Goal: Task Accomplishment & Management: Manage account settings

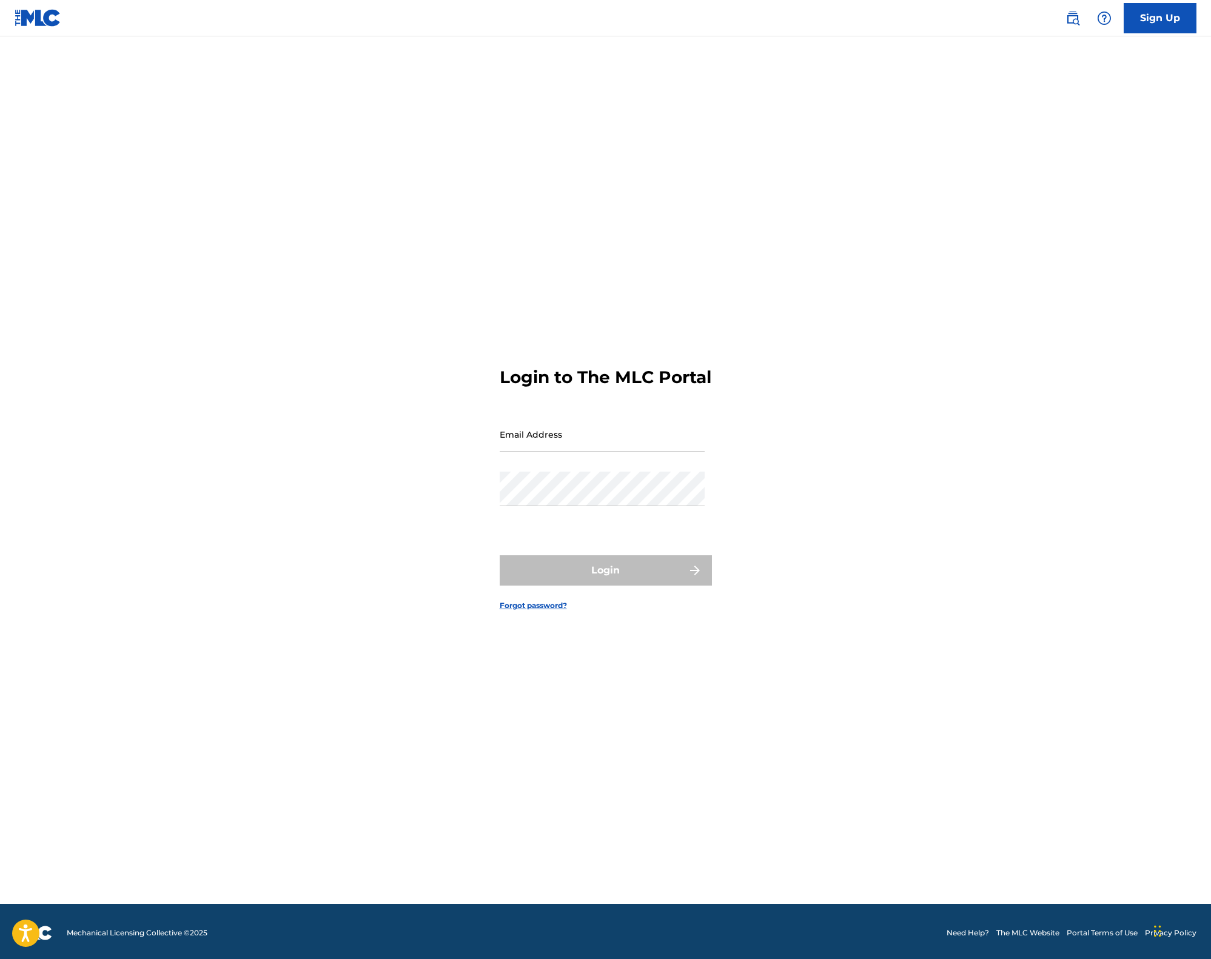
click at [604, 444] on input "Email Address" at bounding box center [602, 434] width 205 height 35
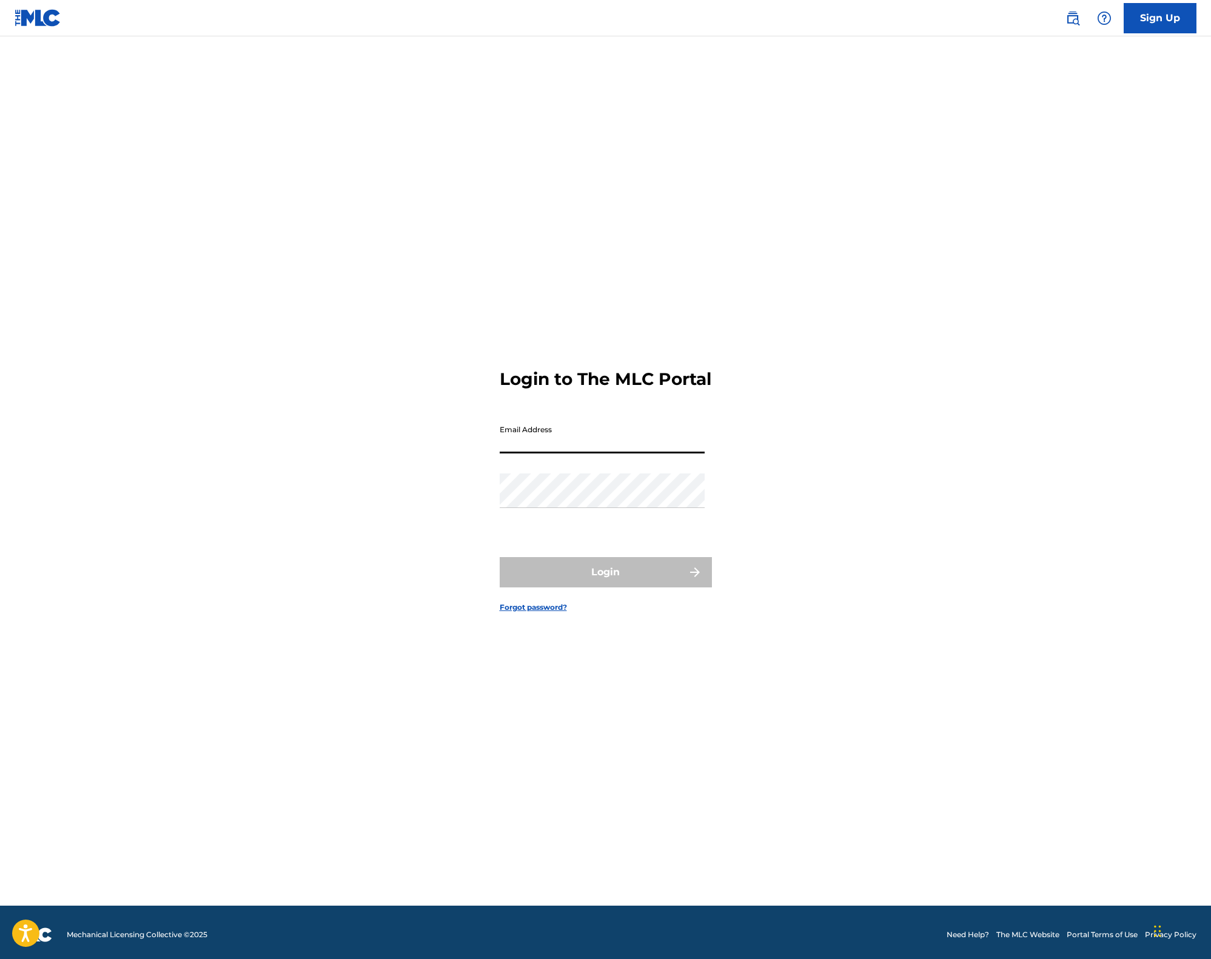
scroll to position [8, 0]
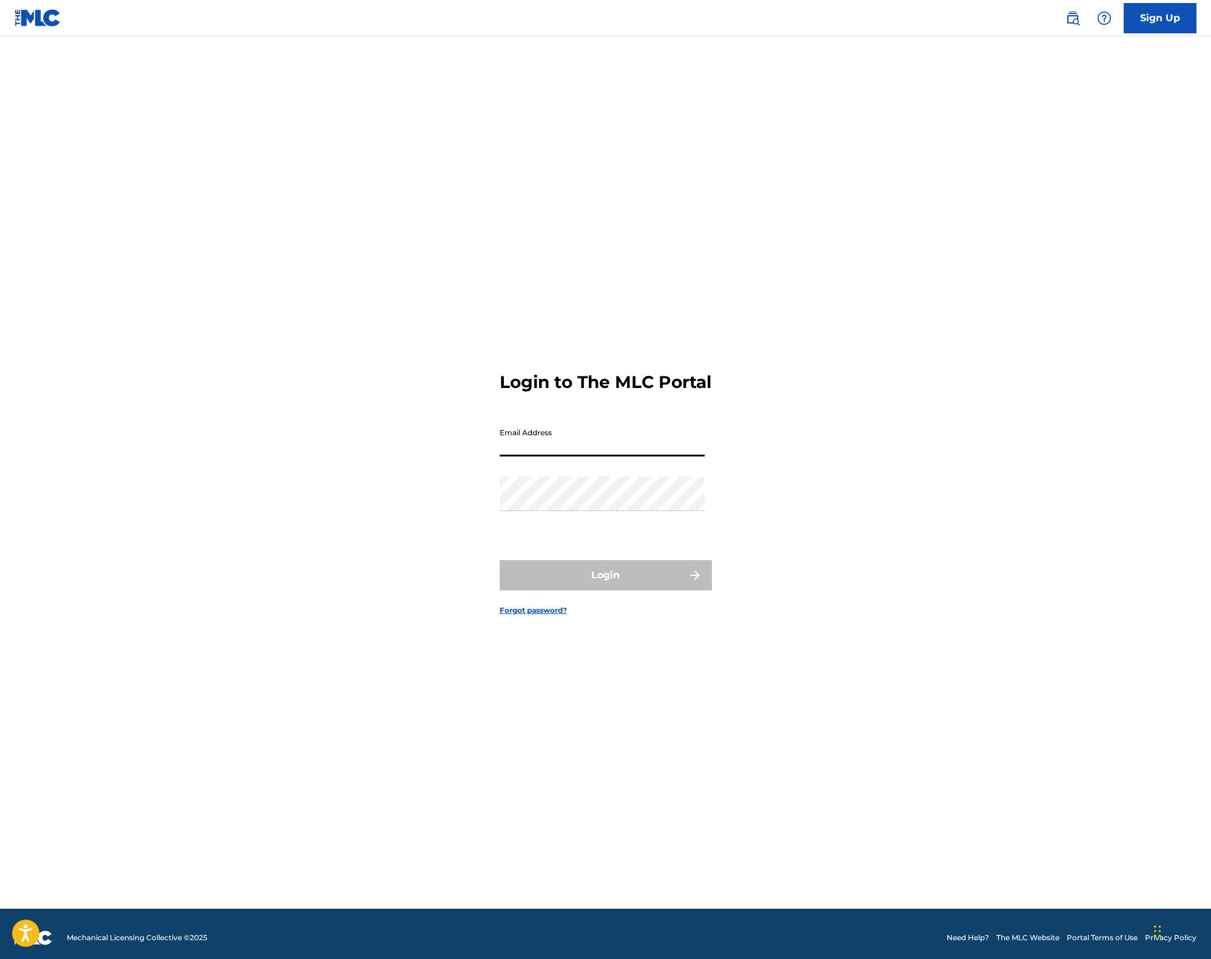
click at [602, 457] on input "Email Address" at bounding box center [602, 439] width 205 height 35
type input "[EMAIL_ADDRESS][DOMAIN_NAME]"
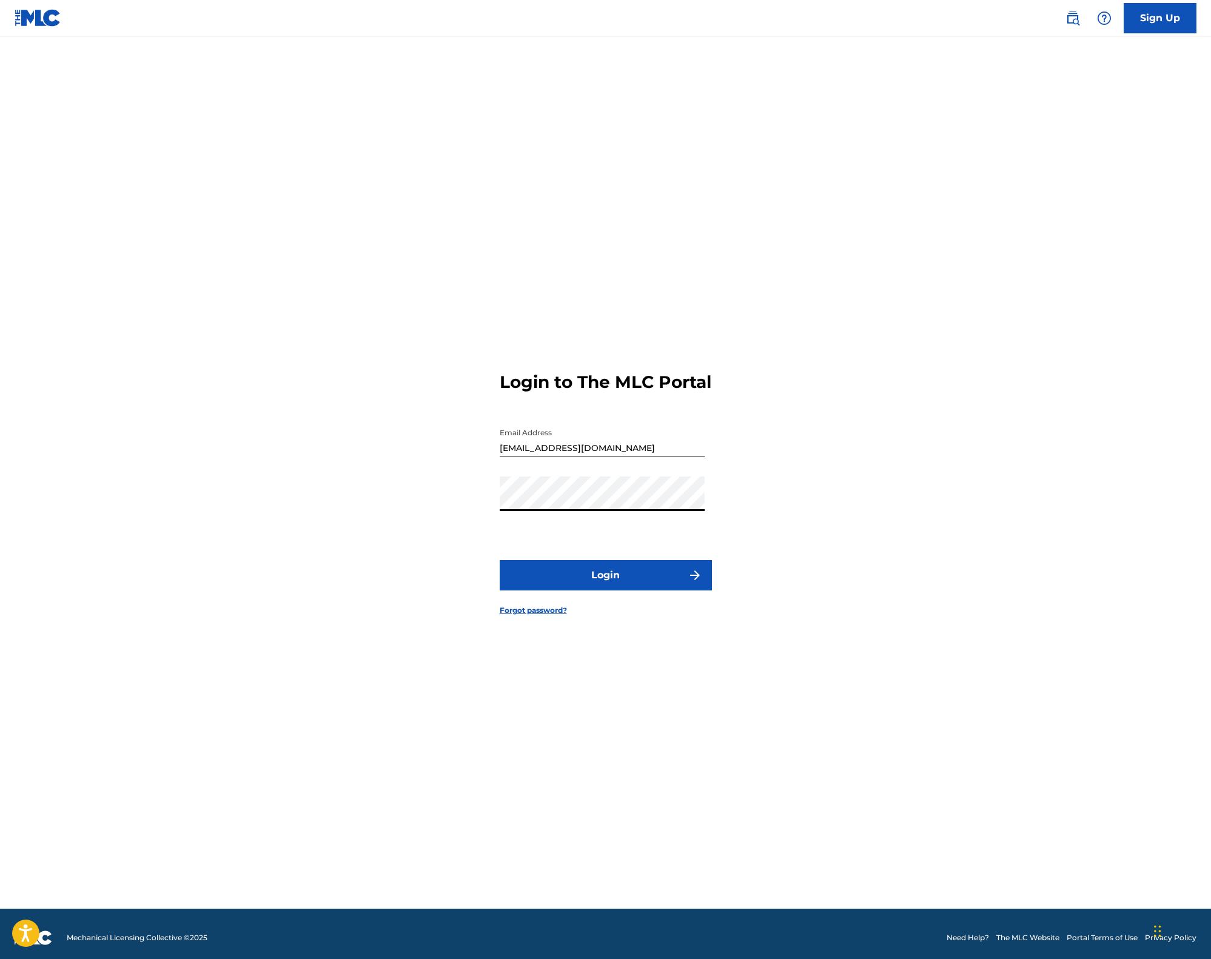
click at [573, 576] on button "Login" at bounding box center [606, 575] width 212 height 30
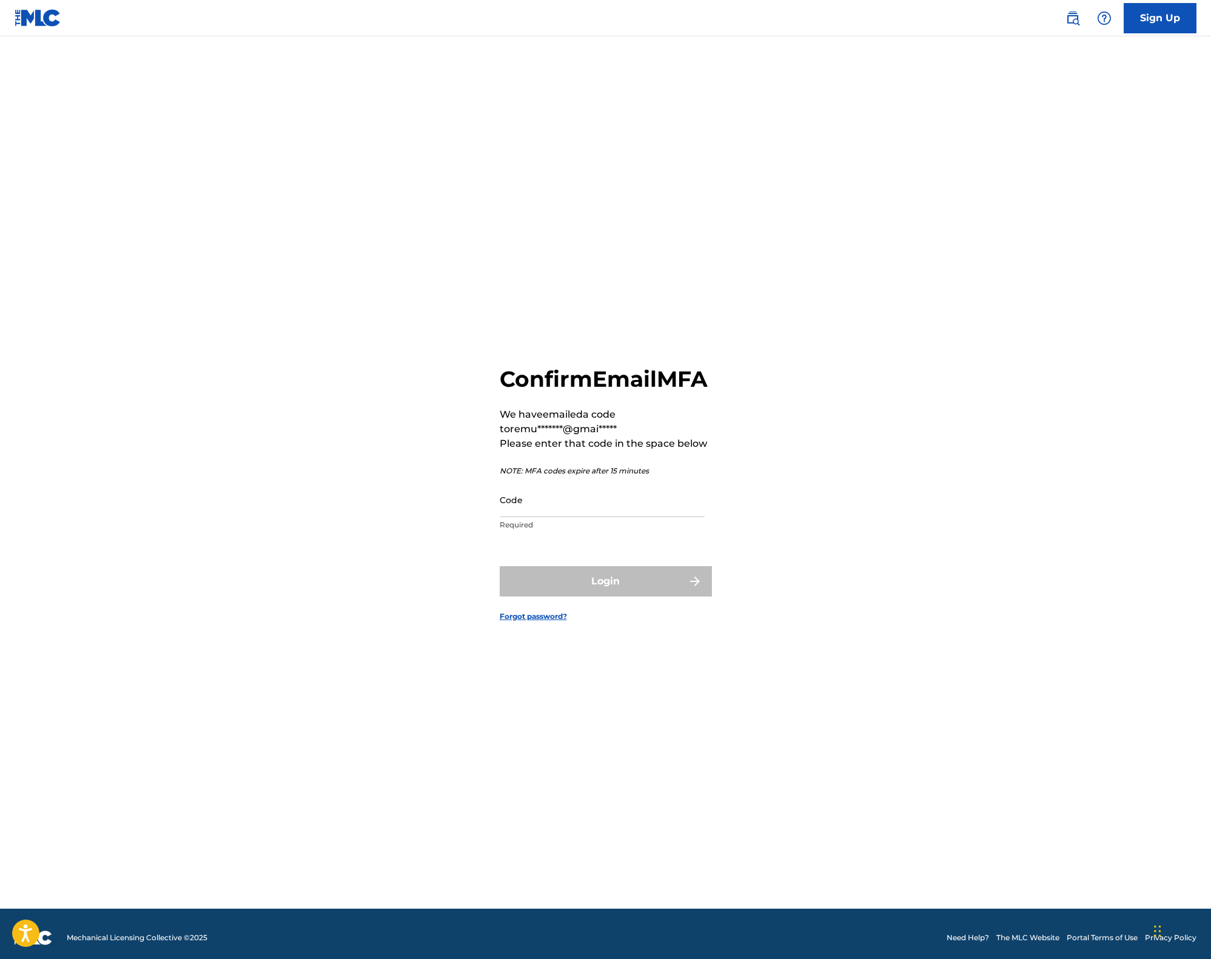
click at [604, 517] on input "Code" at bounding box center [602, 500] width 205 height 35
type input "628652"
click at [646, 590] on button "Login" at bounding box center [606, 581] width 212 height 30
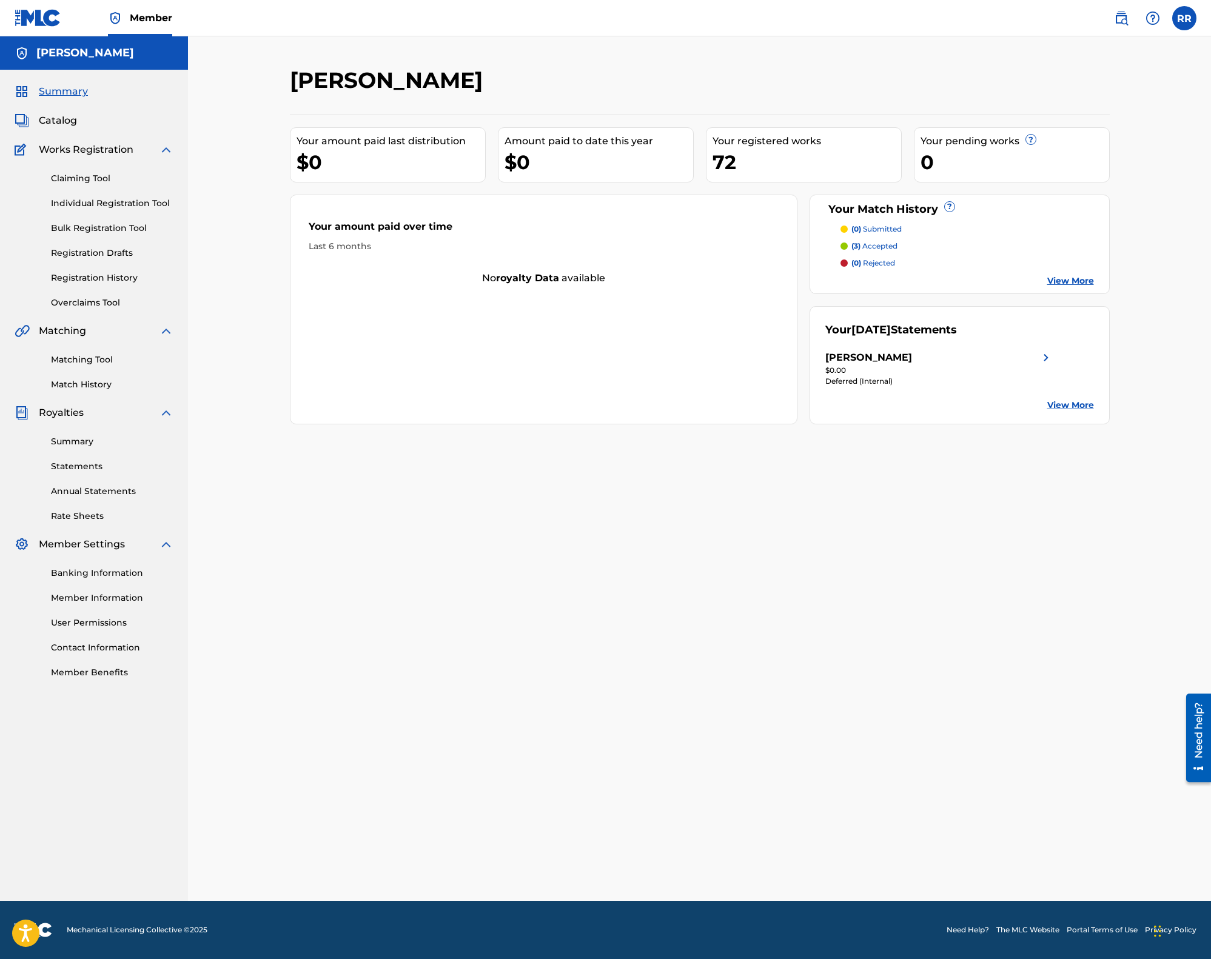
click at [81, 467] on link "Statements" at bounding box center [112, 466] width 122 height 13
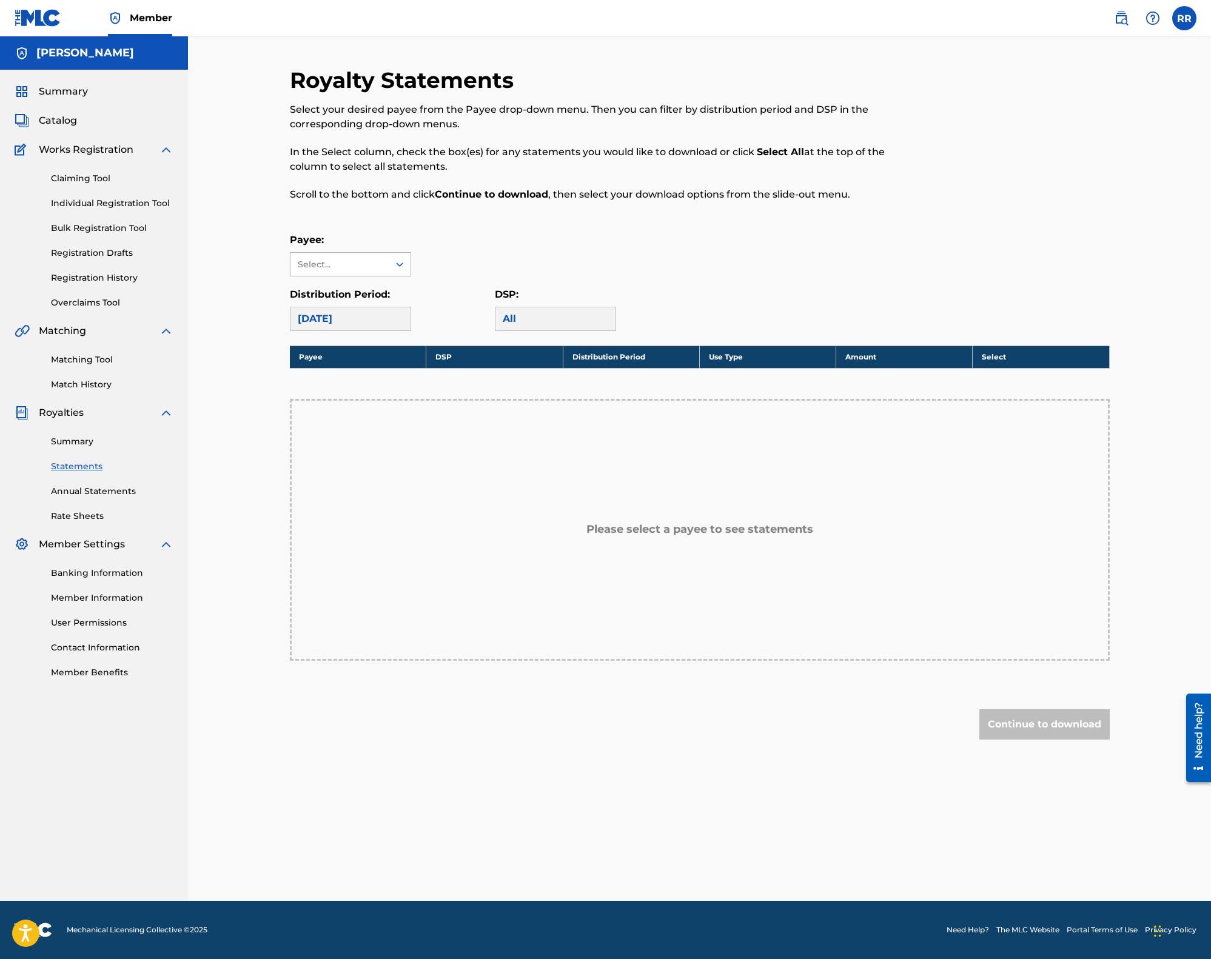
drag, startPoint x: 410, startPoint y: 272, endPoint x: 400, endPoint y: 268, distance: 11.5
click at [410, 272] on div "Payee: Select..." at bounding box center [700, 255] width 820 height 44
click at [397, 267] on icon at bounding box center [399, 264] width 12 height 12
click at [387, 293] on div "[PERSON_NAME]" at bounding box center [350, 291] width 120 height 30
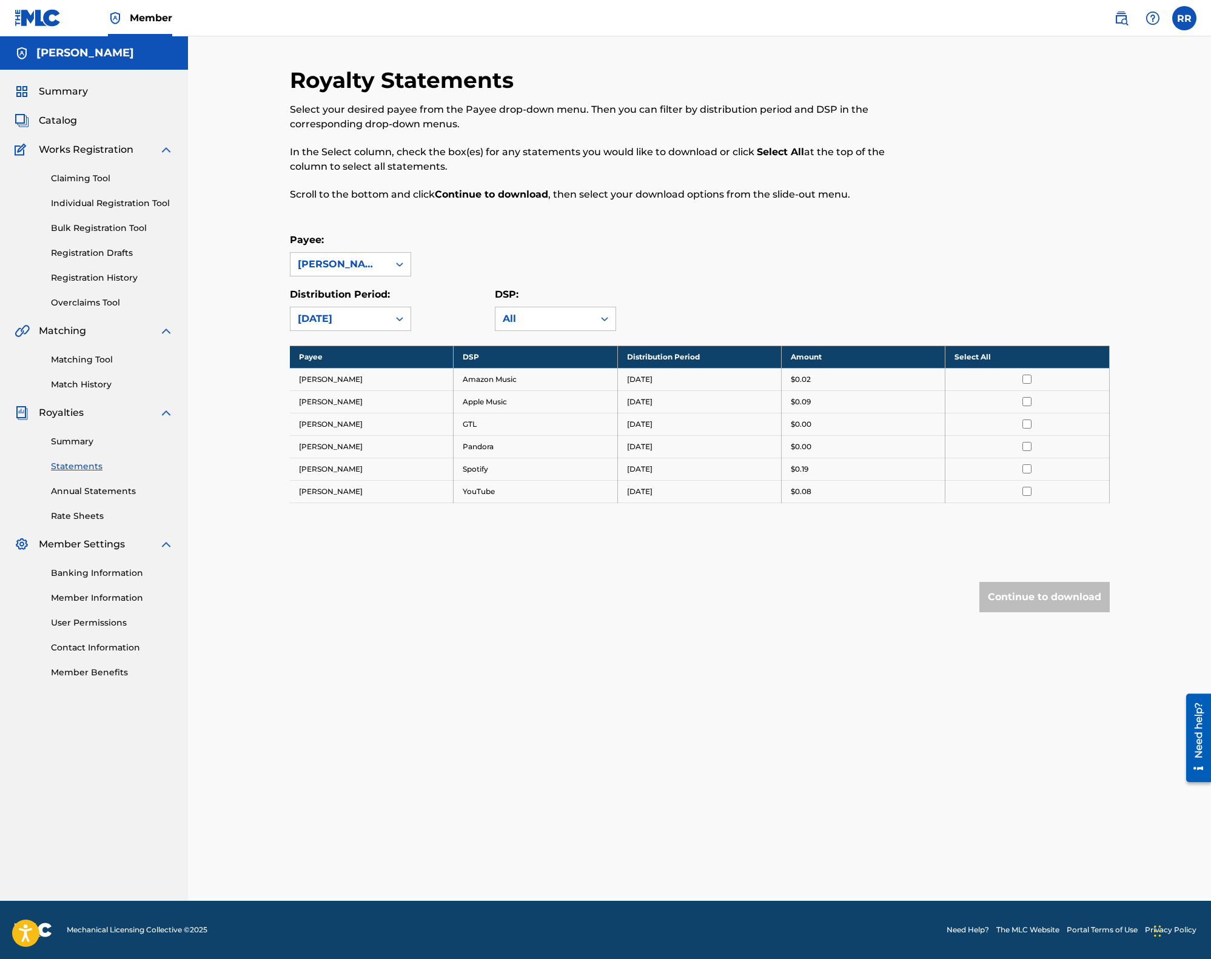
click at [81, 439] on link "Summary" at bounding box center [112, 441] width 122 height 13
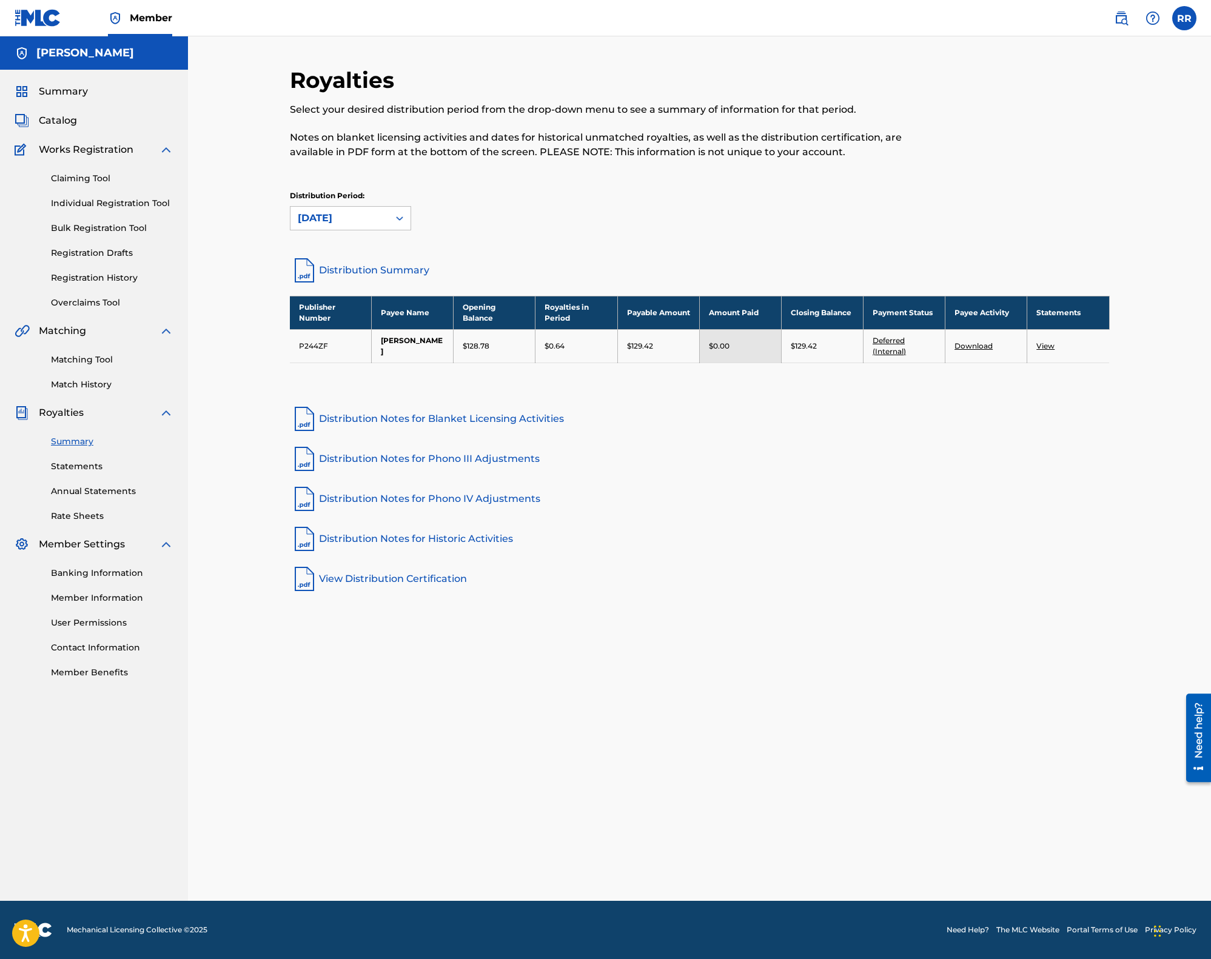
click at [123, 572] on link "Banking Information" at bounding box center [112, 573] width 122 height 13
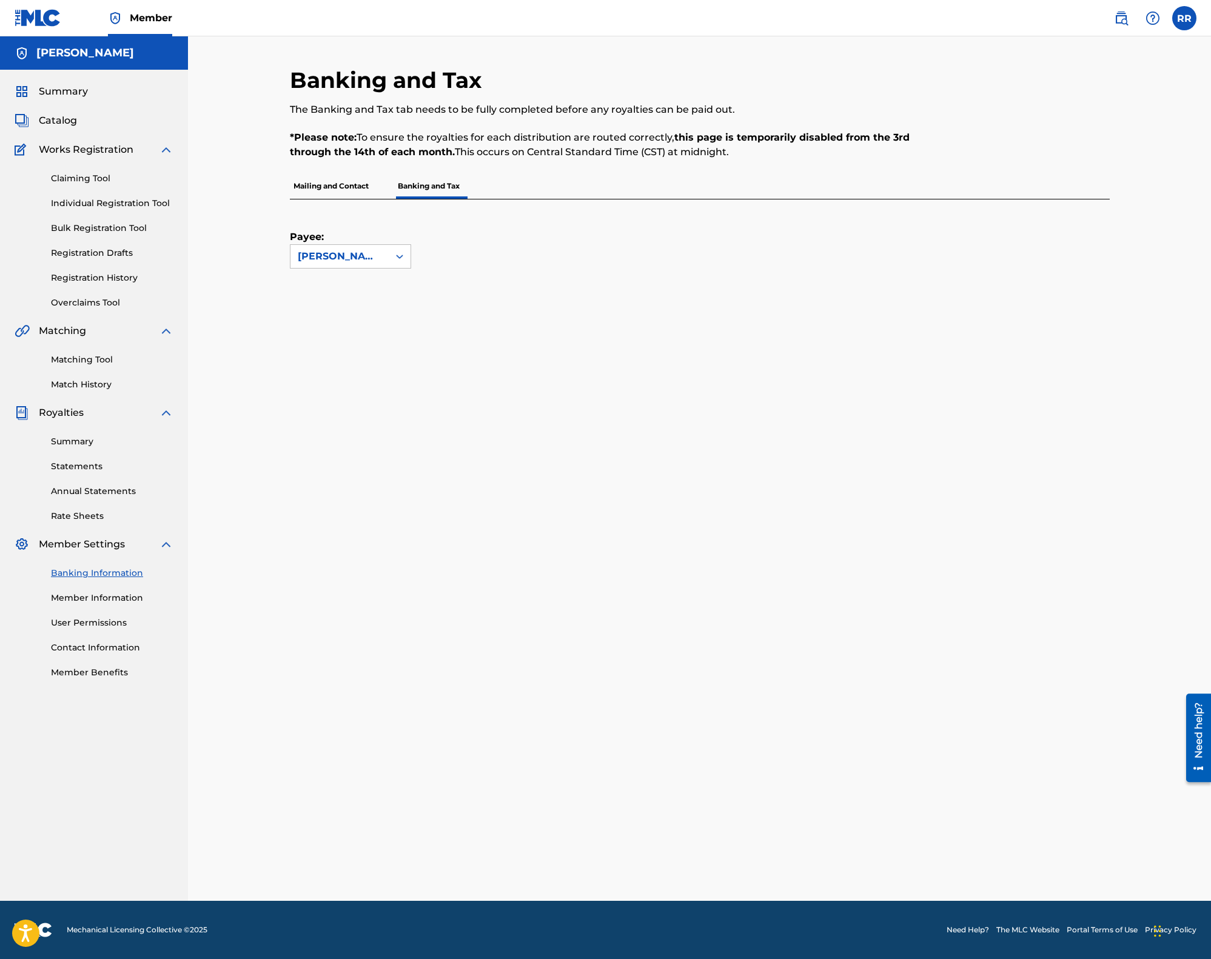
click at [119, 598] on link "Member Information" at bounding box center [112, 598] width 122 height 13
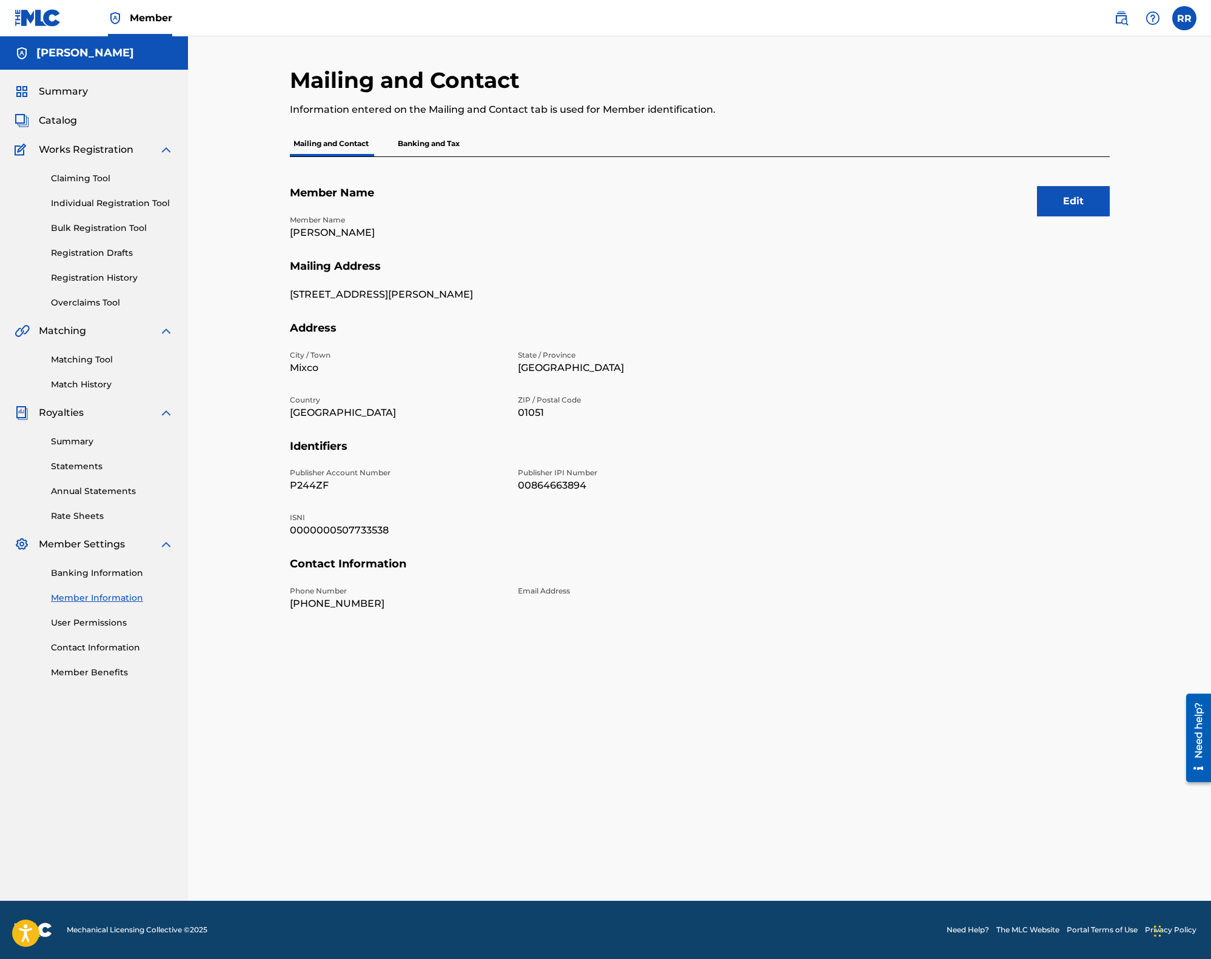
click at [321, 611] on p "[PHONE_NUMBER]" at bounding box center [396, 604] width 213 height 15
click at [1046, 207] on button "Edit" at bounding box center [1073, 201] width 73 height 30
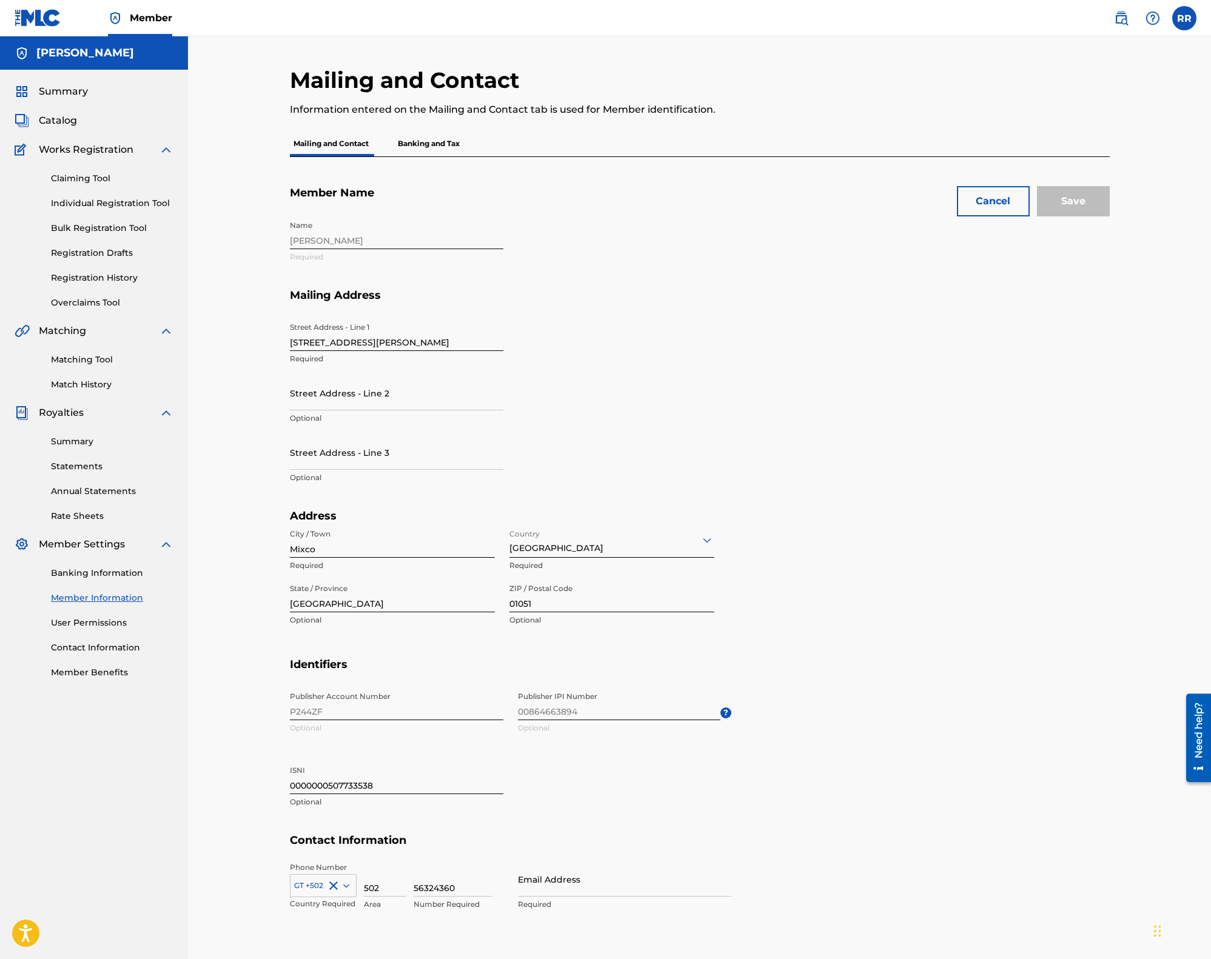
scroll to position [16, 0]
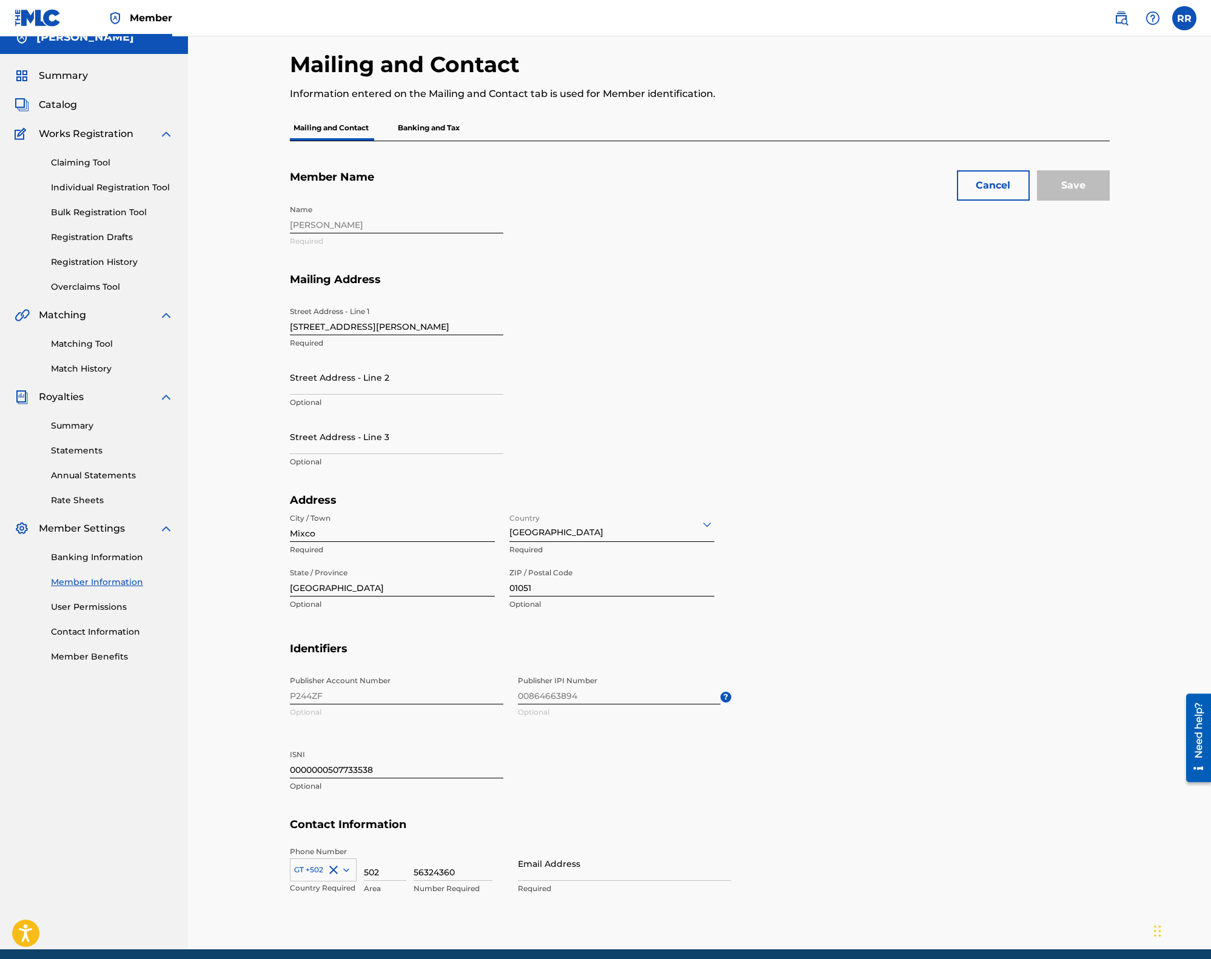
drag, startPoint x: 384, startPoint y: 872, endPoint x: 398, endPoint y: 870, distance: 14.7
click at [384, 872] on input "502" at bounding box center [385, 863] width 42 height 35
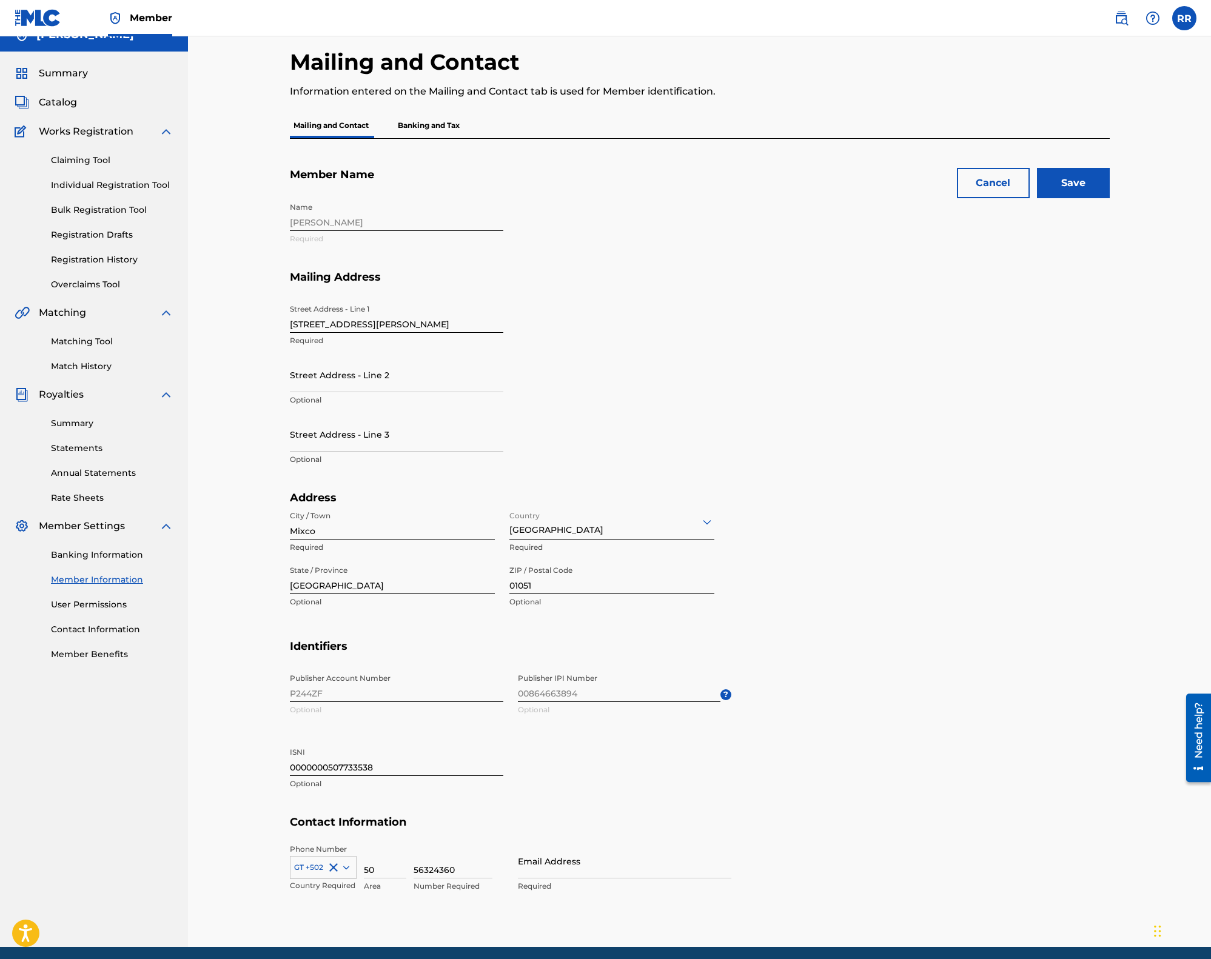
type input "5"
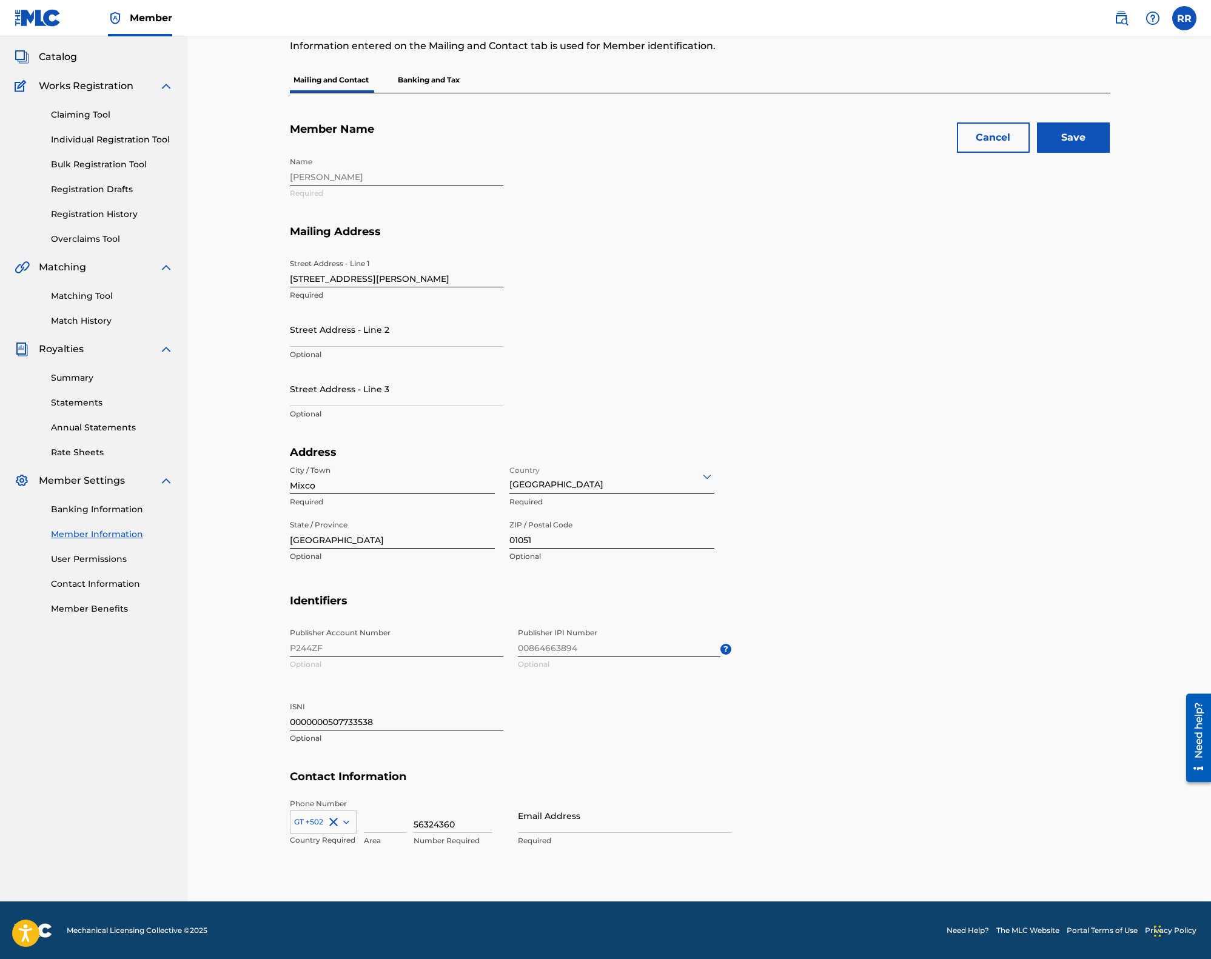
click at [595, 808] on input "Email Address" at bounding box center [624, 815] width 213 height 35
type input "[EMAIL_ADDRESS][DOMAIN_NAME]"
type input "[PERSON_NAME]"
type input "[GEOGRAPHIC_DATA]"
click at [769, 738] on section "Identifiers Publisher Account Number P244ZF Optional Publisher IPI Number 00864…" at bounding box center [700, 682] width 820 height 176
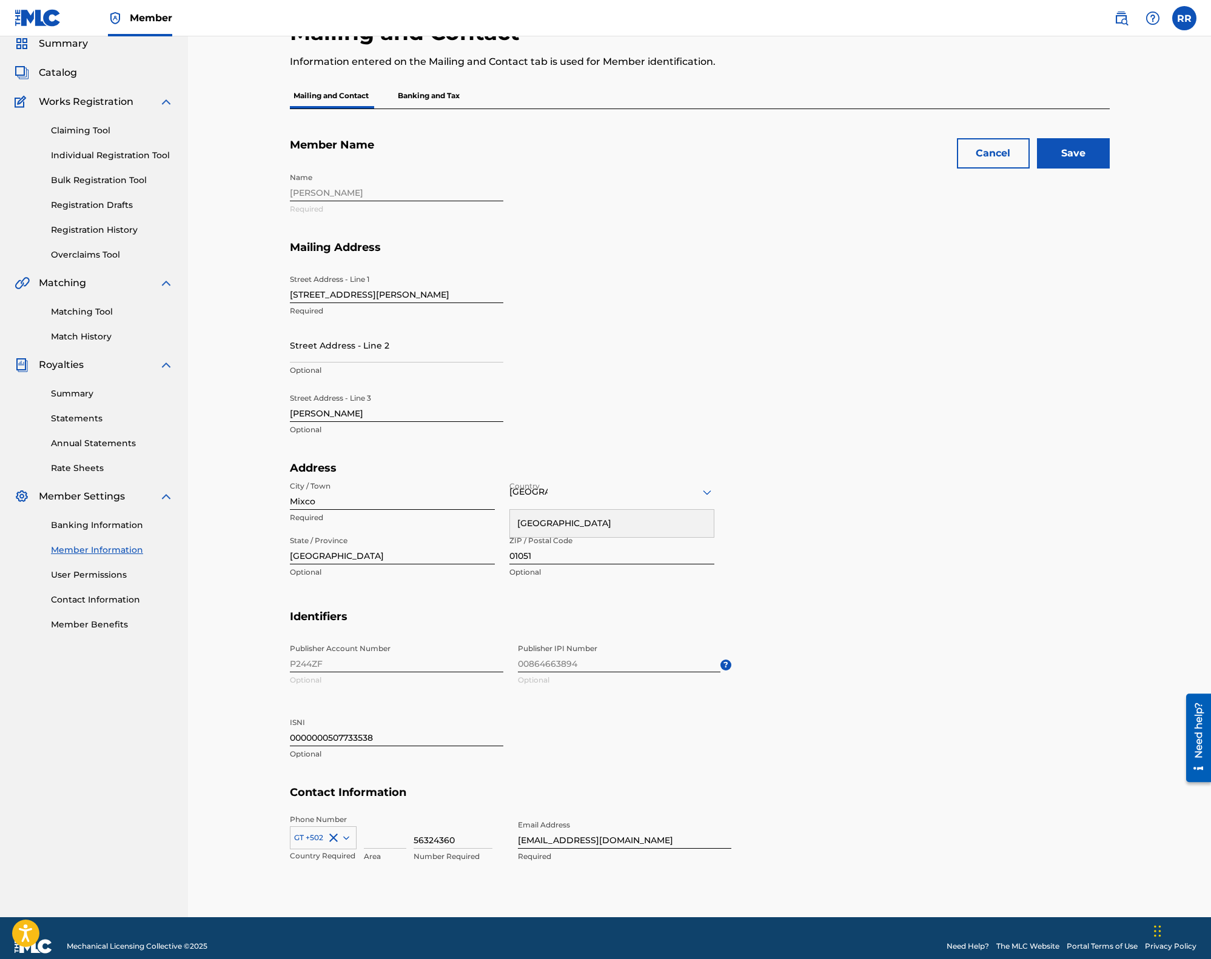
scroll to position [47, 0]
click at [401, 413] on input "[PERSON_NAME]" at bounding box center [396, 404] width 213 height 35
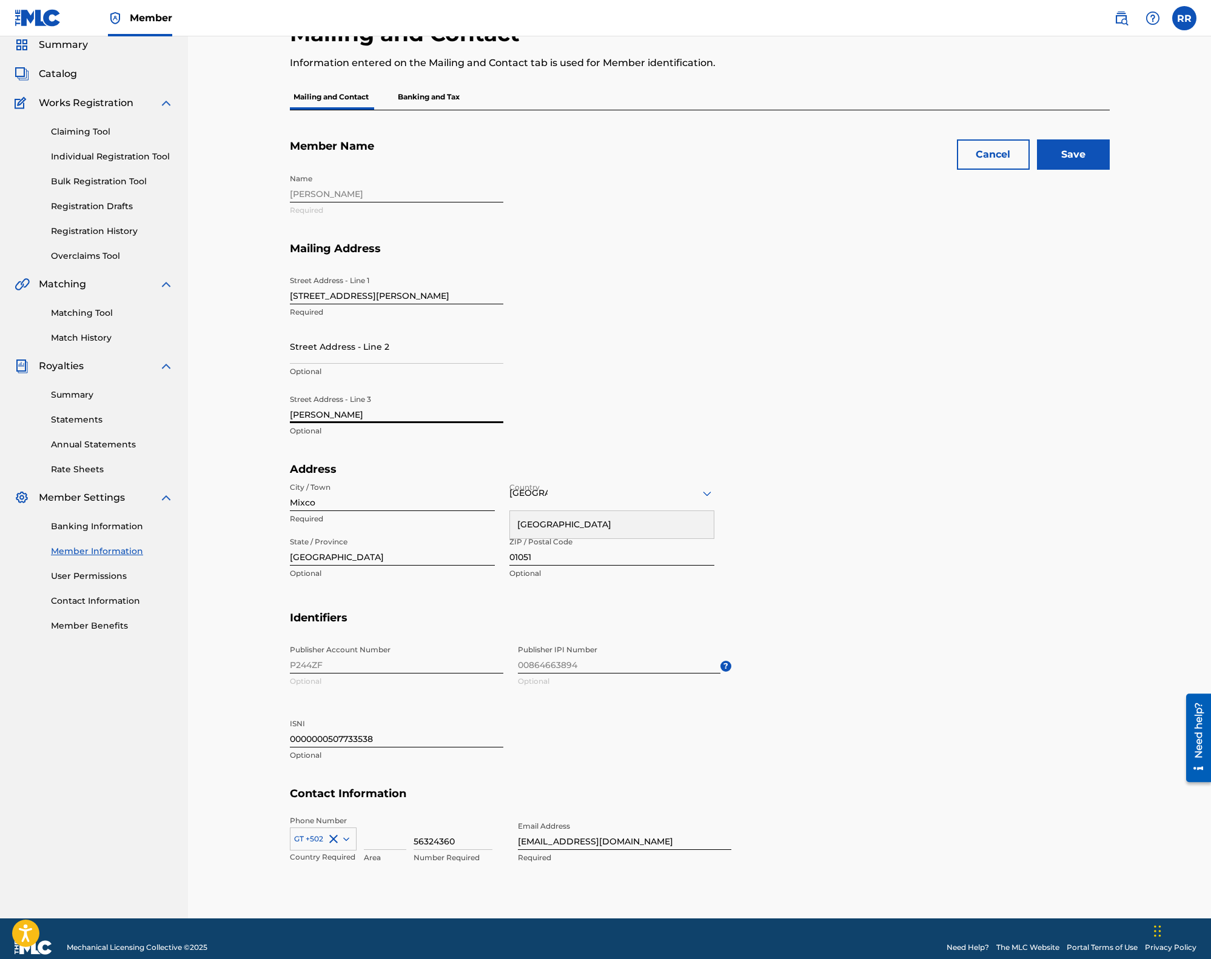
click at [401, 413] on input "[PERSON_NAME]" at bounding box center [396, 406] width 213 height 35
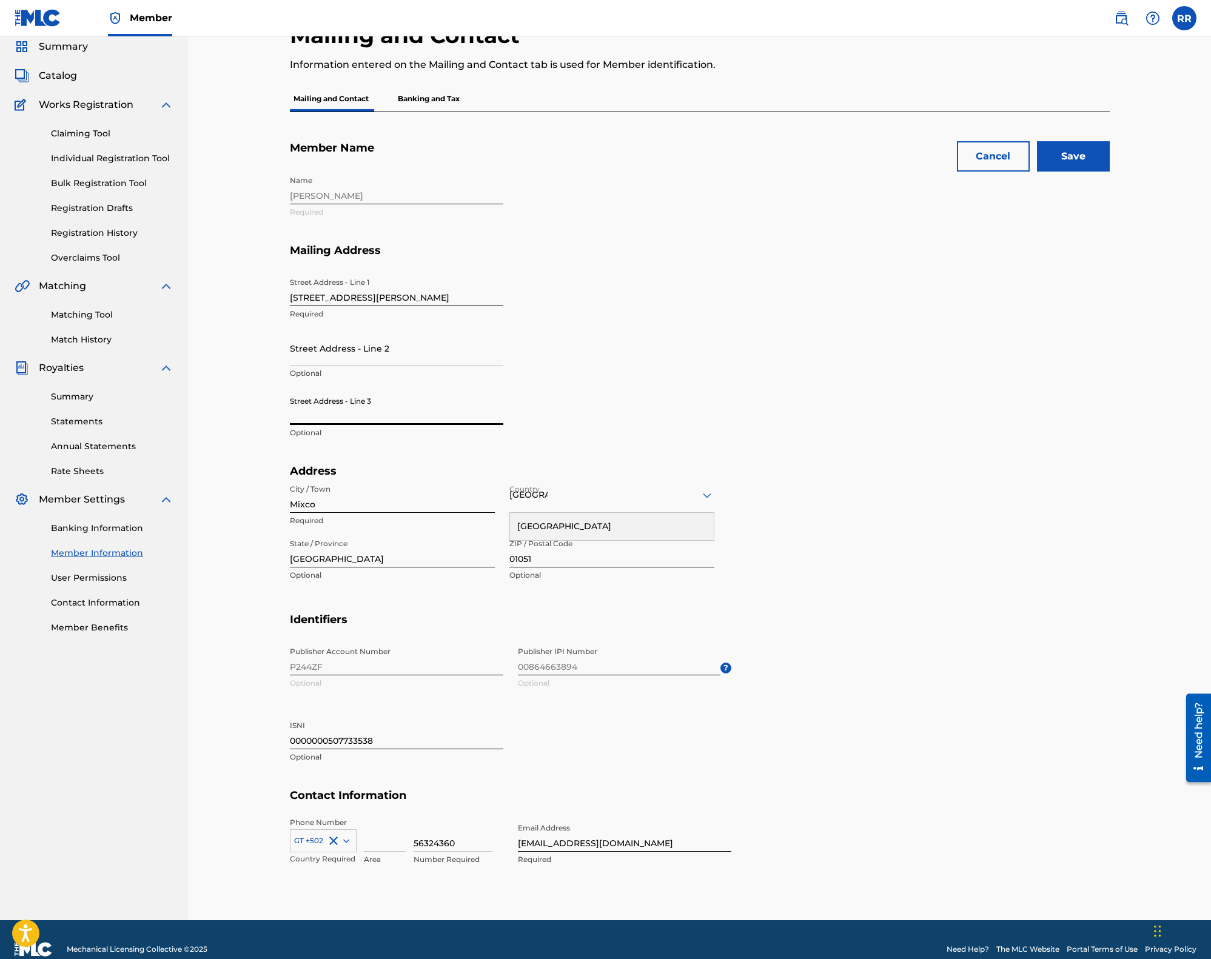
click at [921, 414] on section "Mailing Address Street Address - Line [GEOGRAPHIC_DATA][PERSON_NAME] Required S…" at bounding box center [700, 354] width 820 height 221
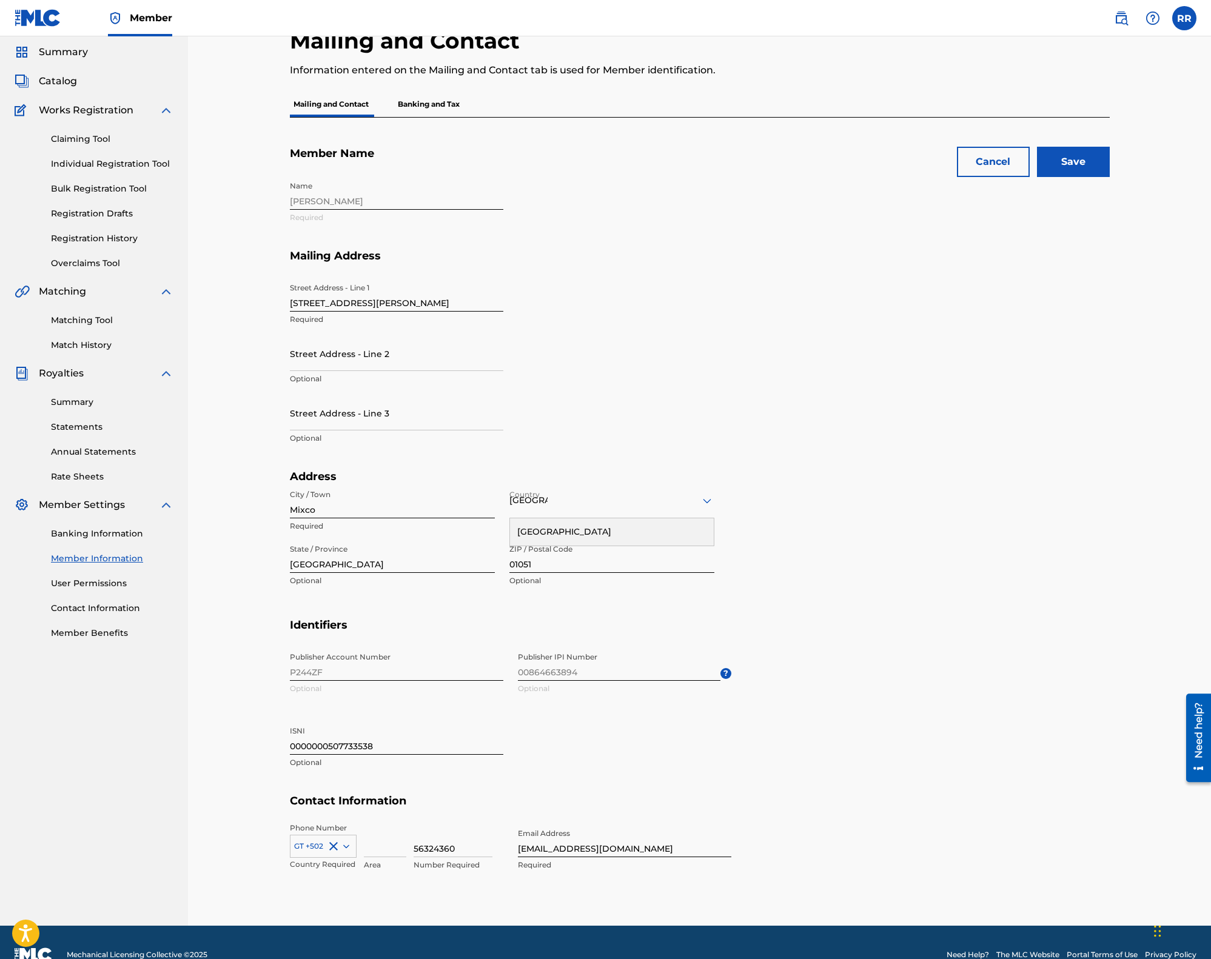
click at [652, 507] on div "[GEOGRAPHIC_DATA]" at bounding box center [611, 500] width 205 height 15
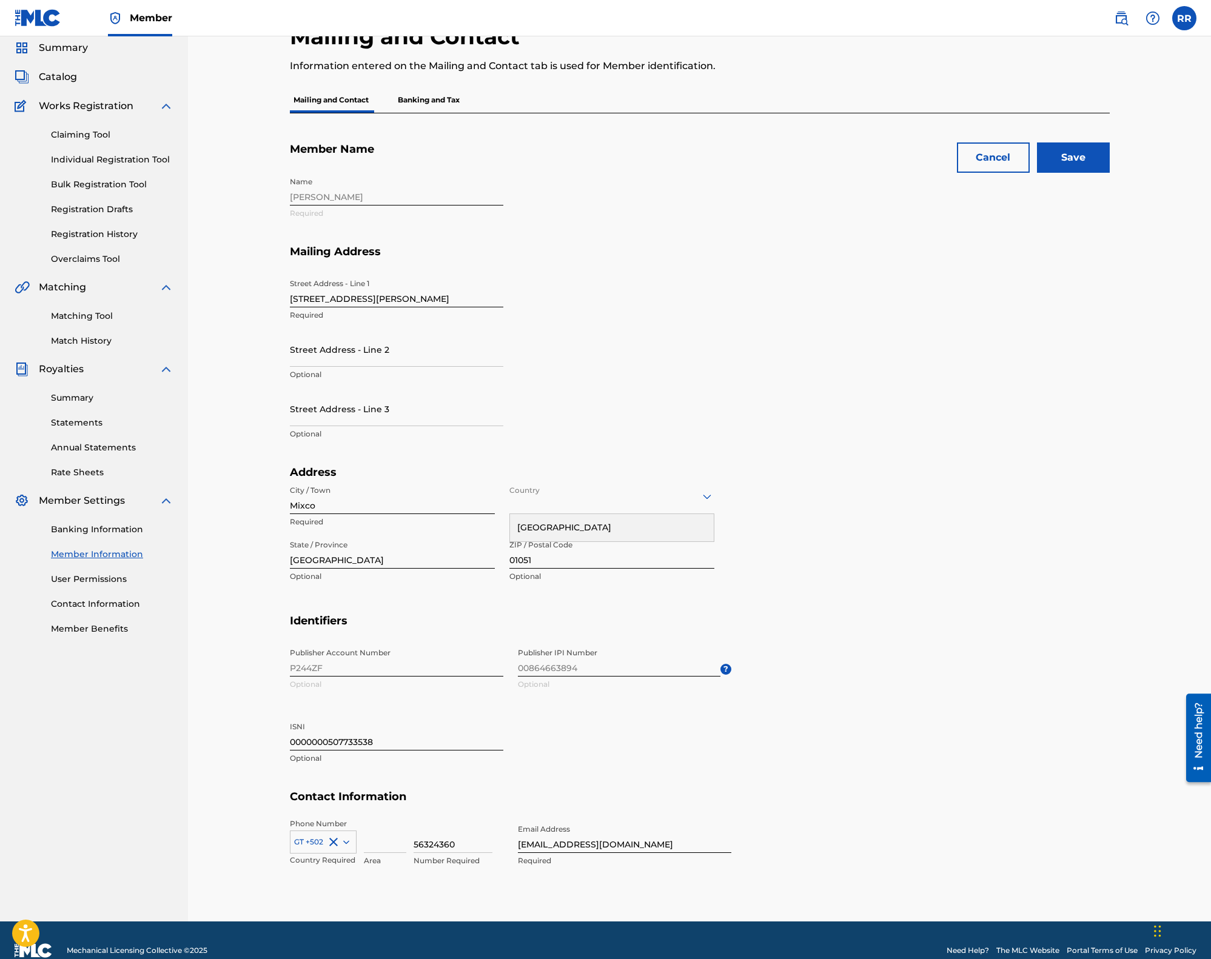
click at [709, 497] on icon at bounding box center [707, 496] width 15 height 15
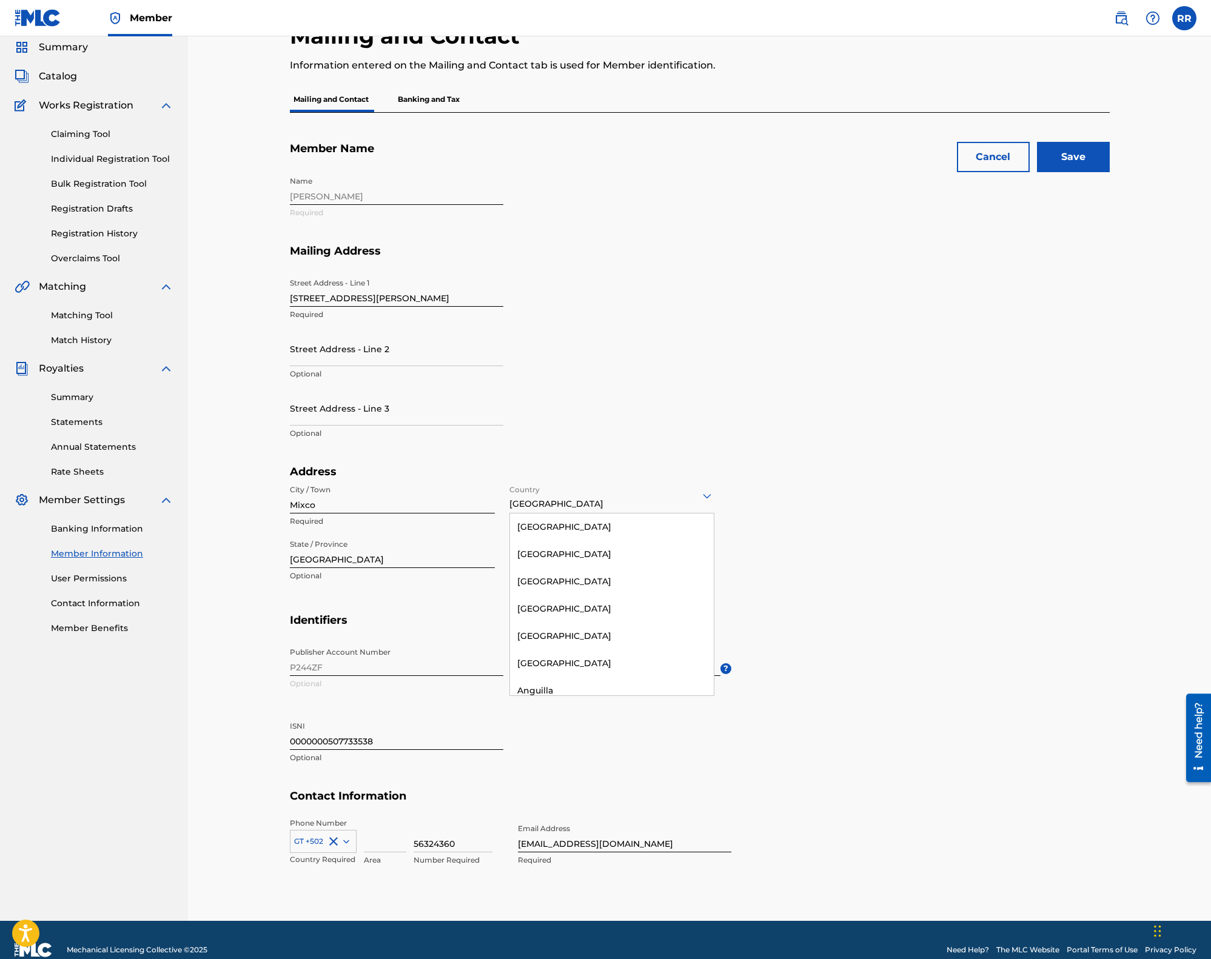
scroll to position [2037, 0]
click at [709, 497] on icon at bounding box center [707, 496] width 15 height 15
click at [872, 487] on section "Address City / Town Mixco Required Country [GEOGRAPHIC_DATA] Required State / P…" at bounding box center [700, 539] width 820 height 149
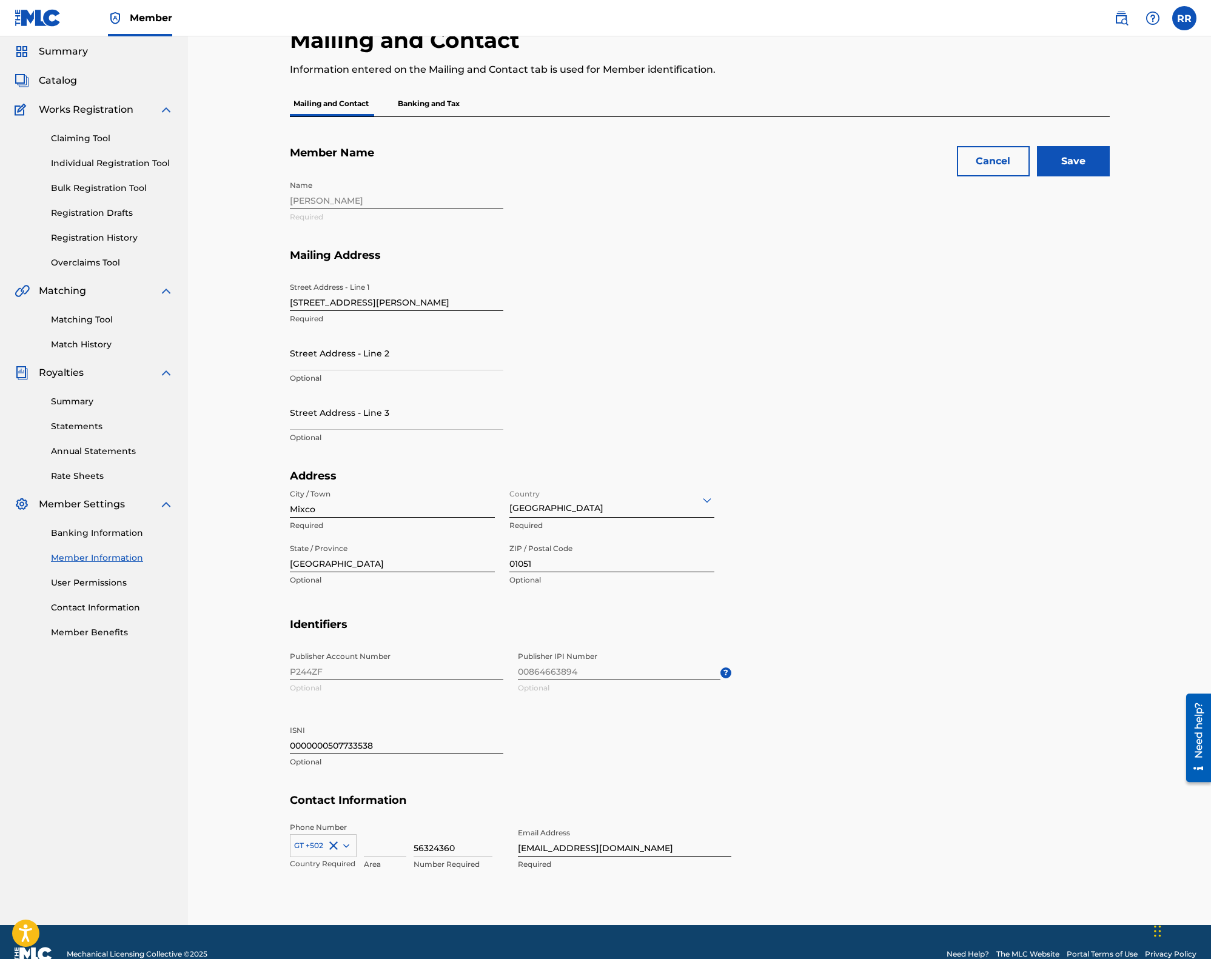
scroll to position [38, 0]
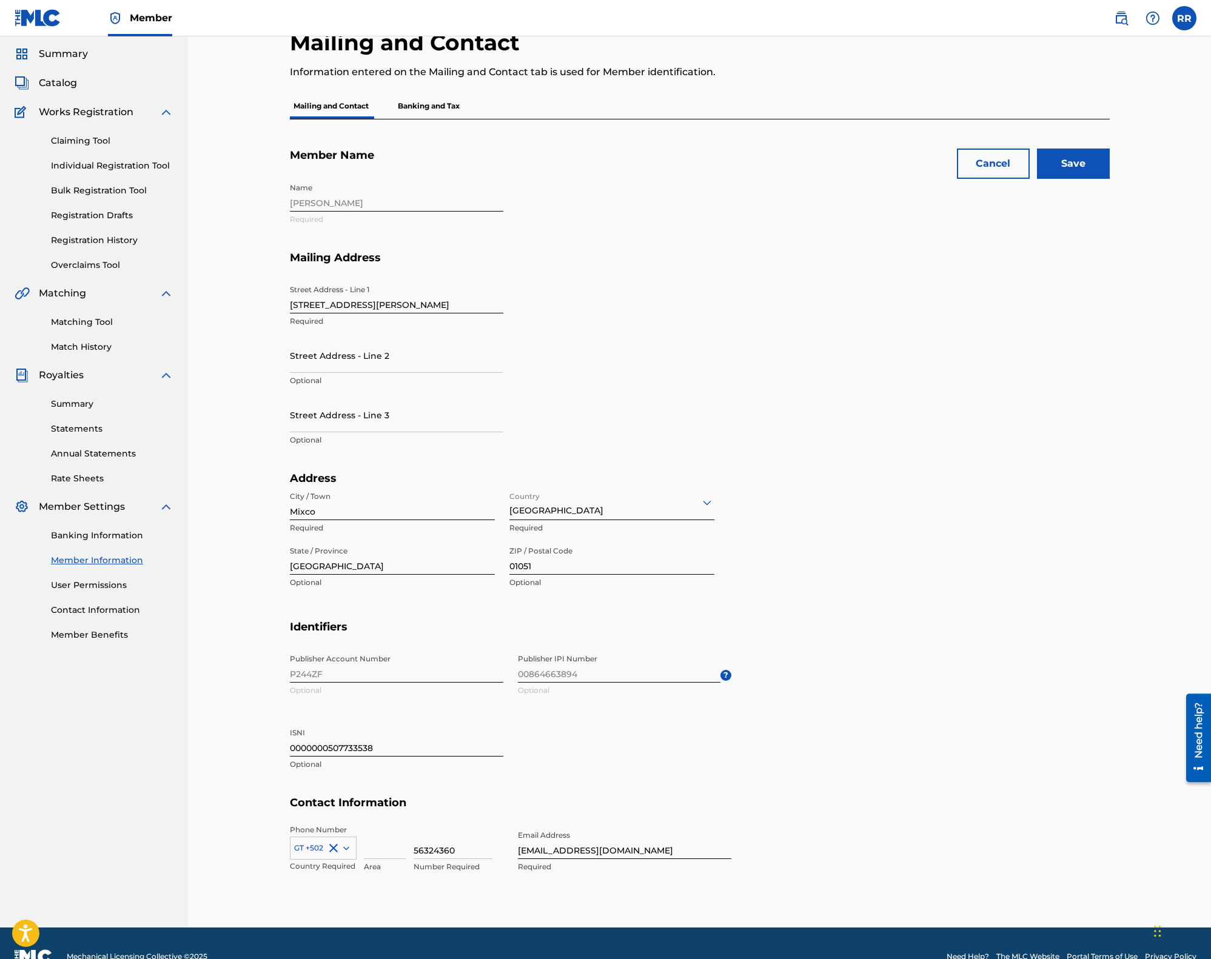
click at [1071, 159] on input "Save" at bounding box center [1073, 164] width 73 height 30
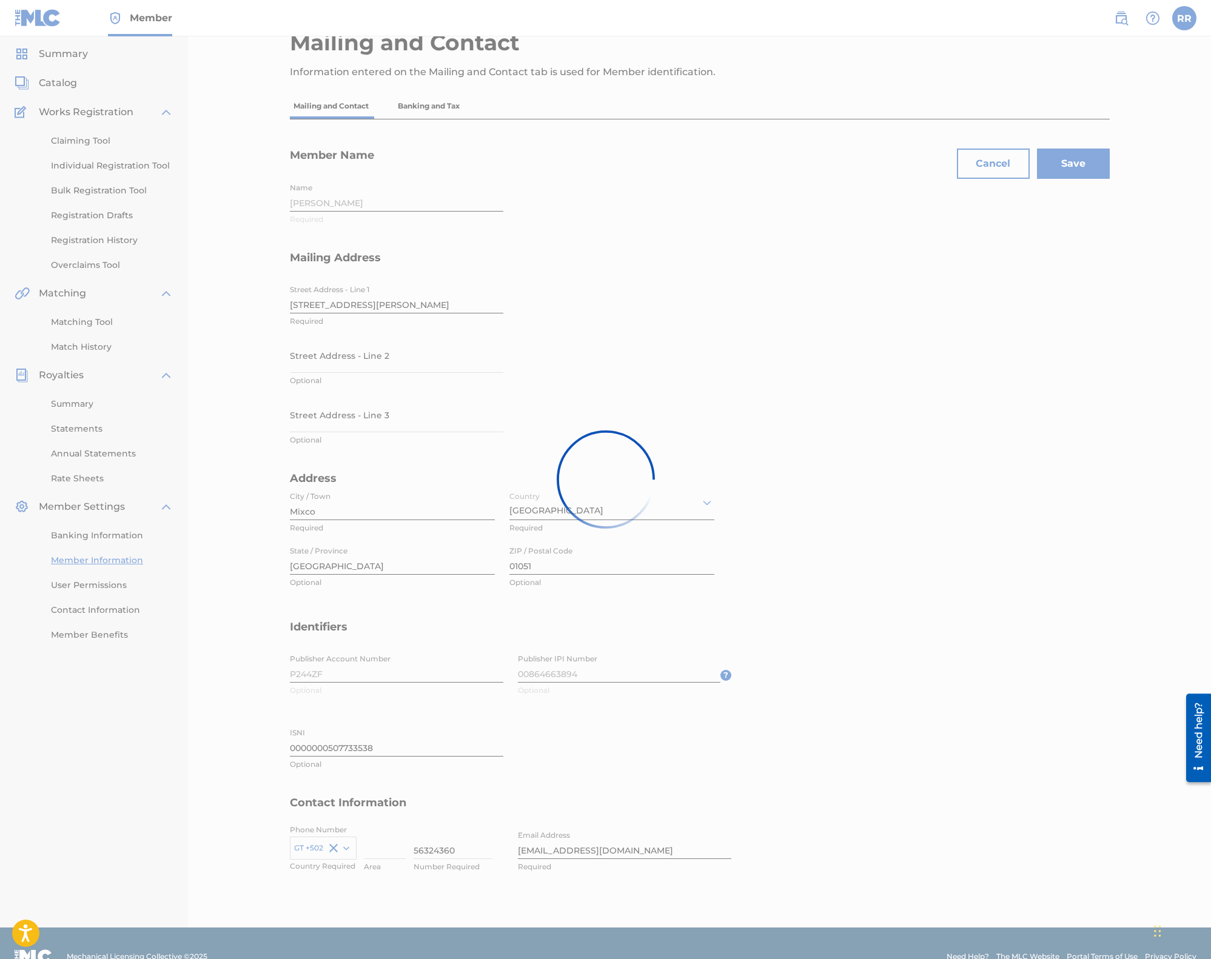
scroll to position [0, 0]
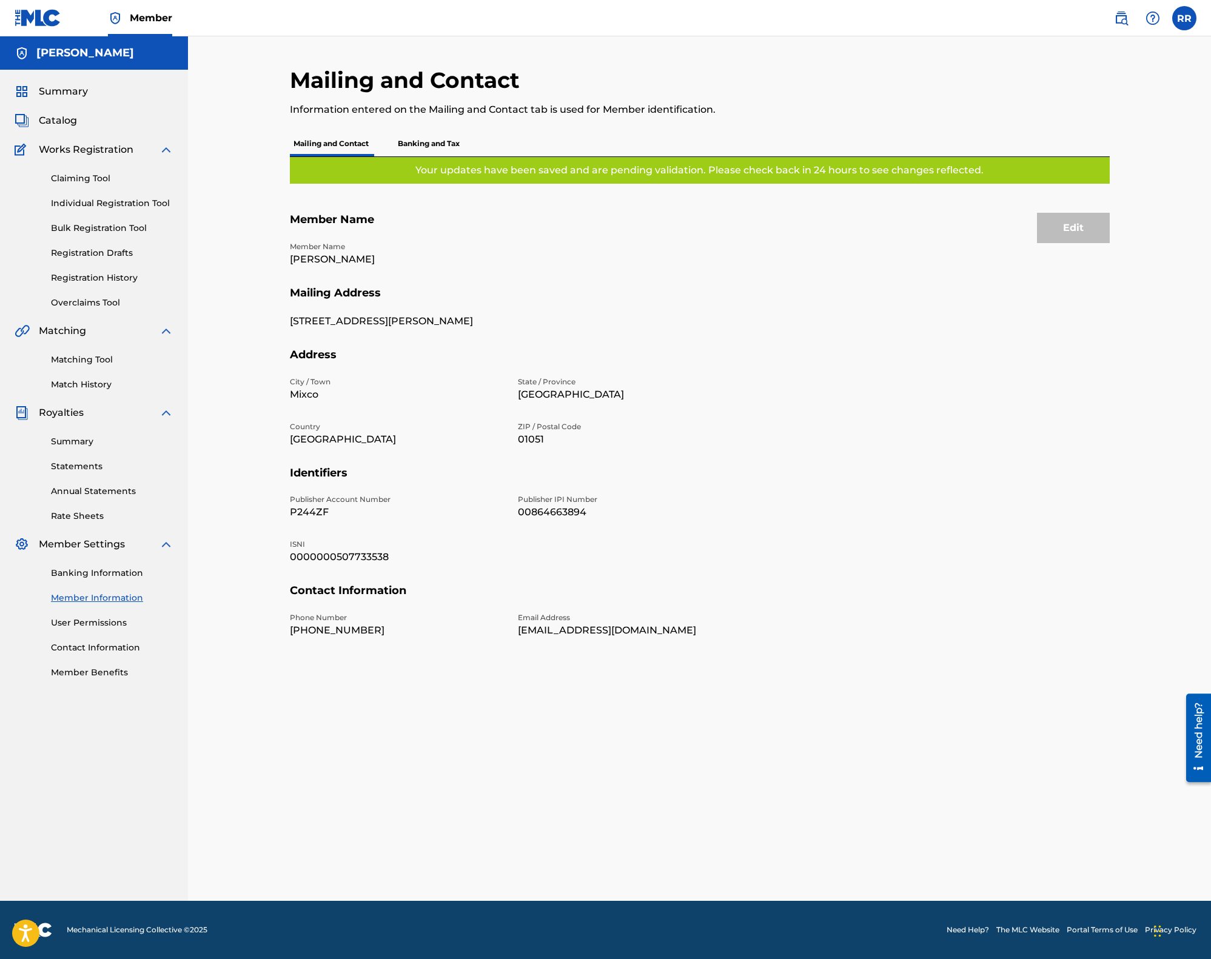
click at [415, 143] on p "Banking and Tax" at bounding box center [428, 143] width 69 height 25
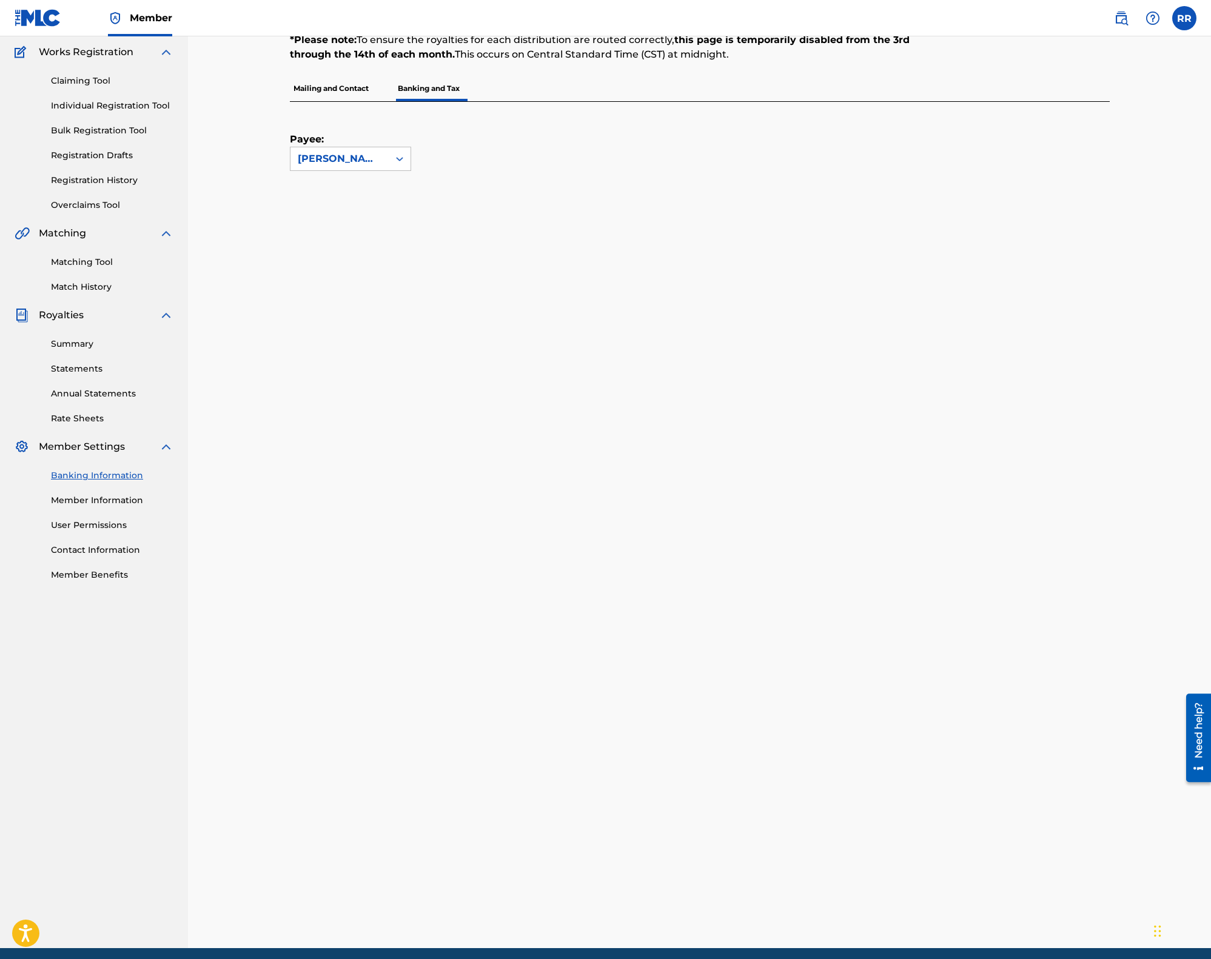
scroll to position [96, 0]
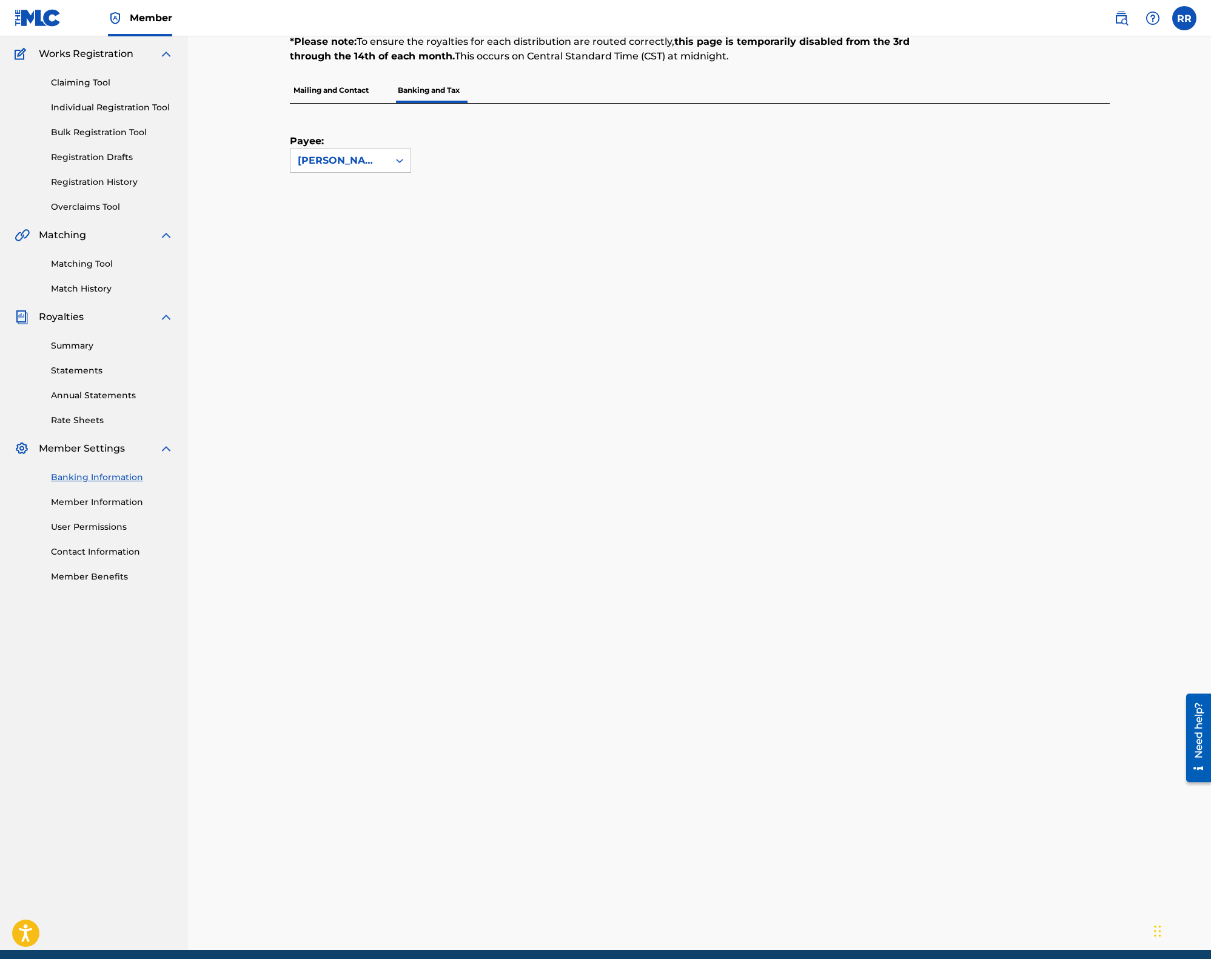
click at [1092, 592] on div "Payee: [PERSON_NAME]" at bounding box center [700, 527] width 820 height 846
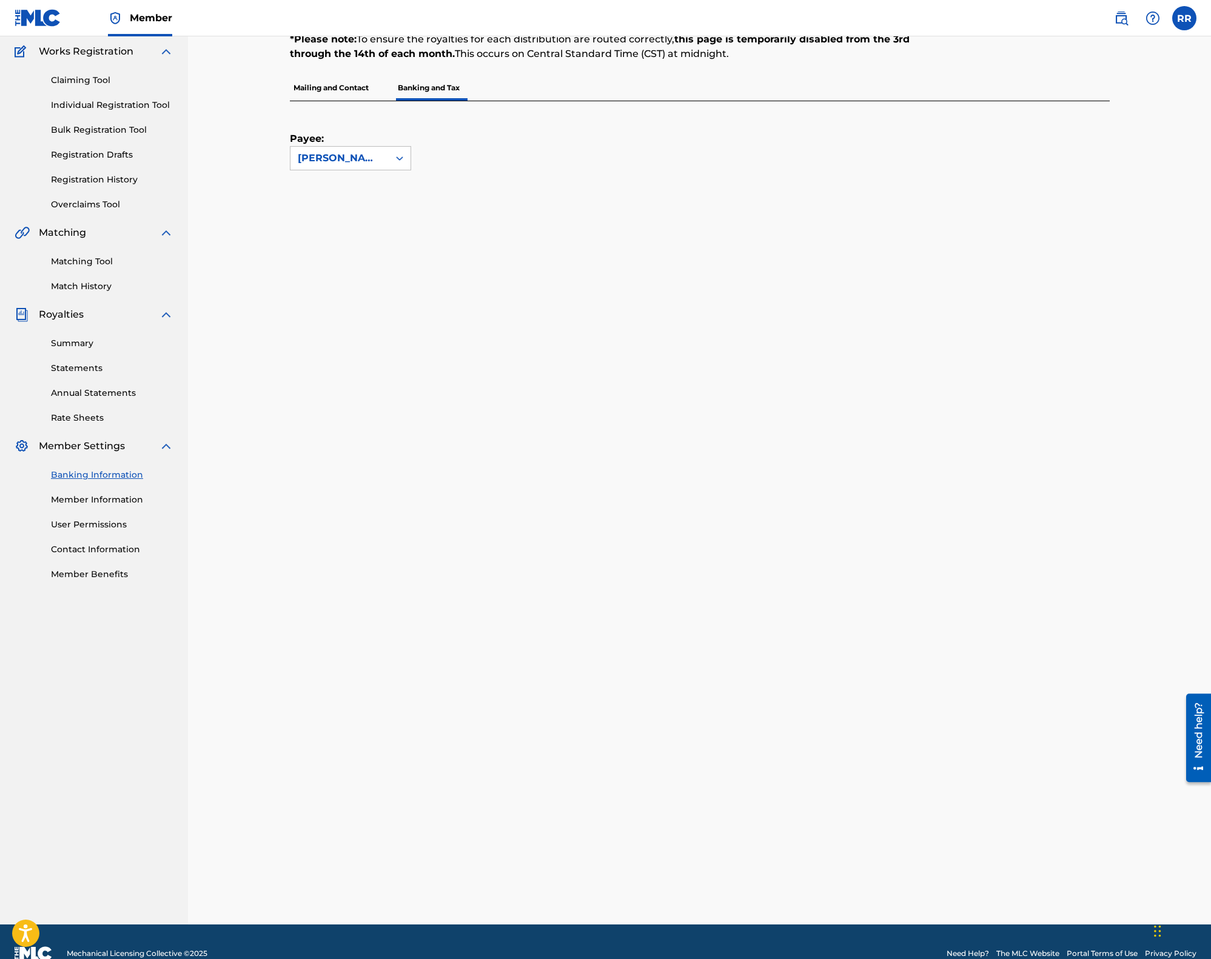
scroll to position [0, 0]
